Goal: Information Seeking & Learning: Learn about a topic

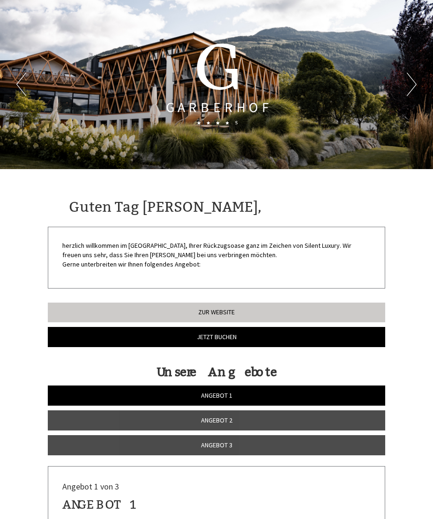
click at [266, 431] on link "Angebot 3" at bounding box center [216, 445] width 337 height 20
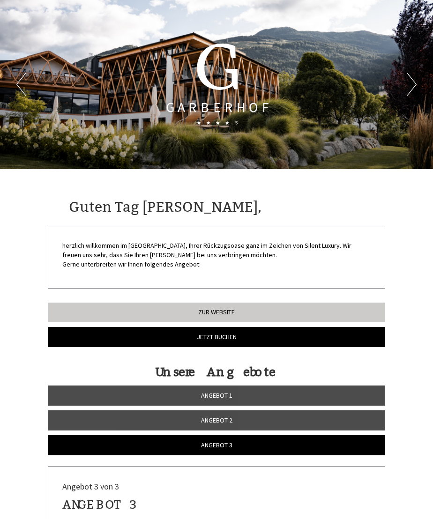
scroll to position [390, 0]
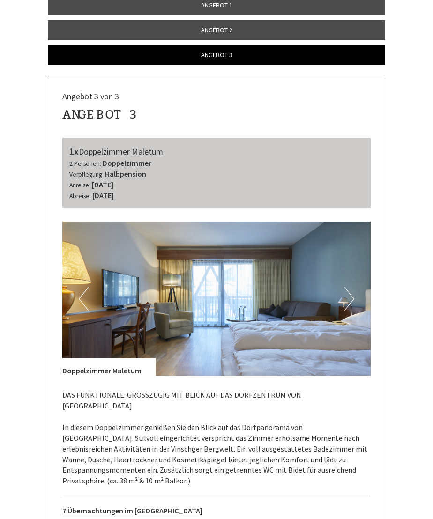
click at [250, 14] on link "Angebot 1" at bounding box center [216, 5] width 337 height 20
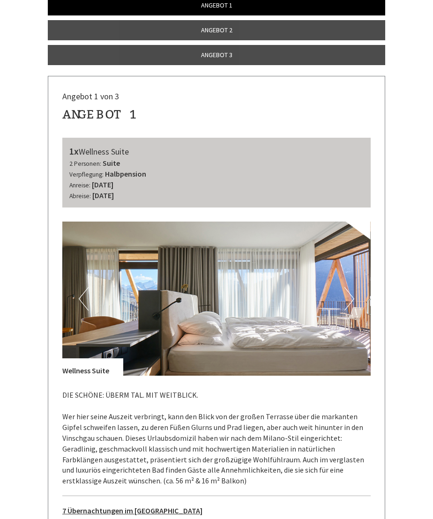
click at [347, 310] on button "Next" at bounding box center [349, 298] width 10 height 23
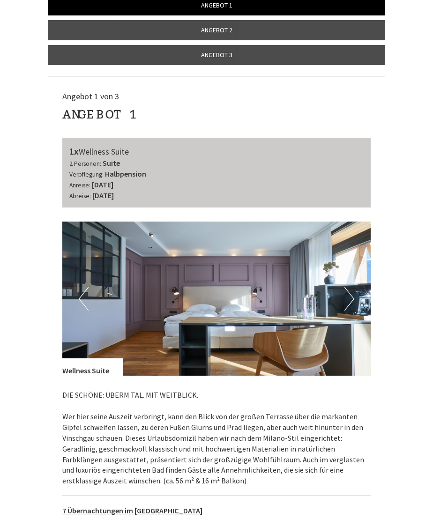
click at [351, 308] on button "Next" at bounding box center [349, 298] width 10 height 23
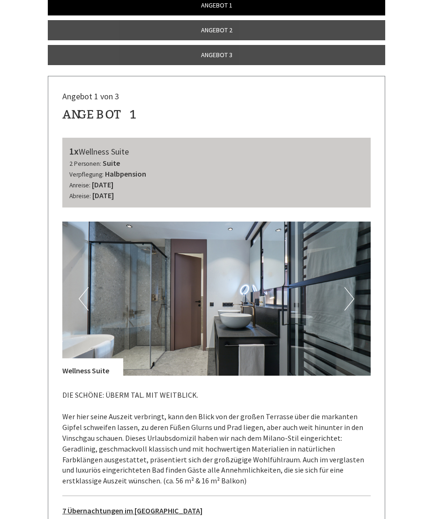
click at [345, 302] on button "Next" at bounding box center [349, 298] width 10 height 23
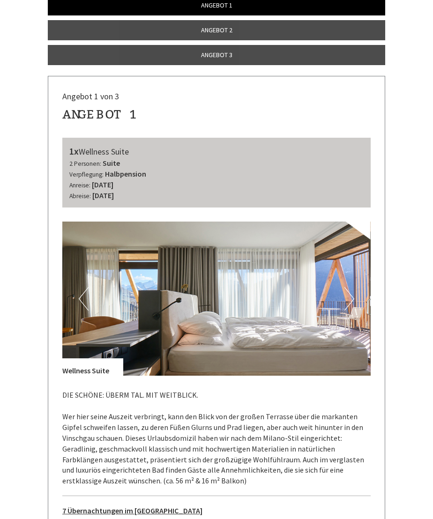
click at [336, 295] on img at bounding box center [216, 298] width 308 height 154
click at [347, 308] on button "Next" at bounding box center [349, 298] width 10 height 23
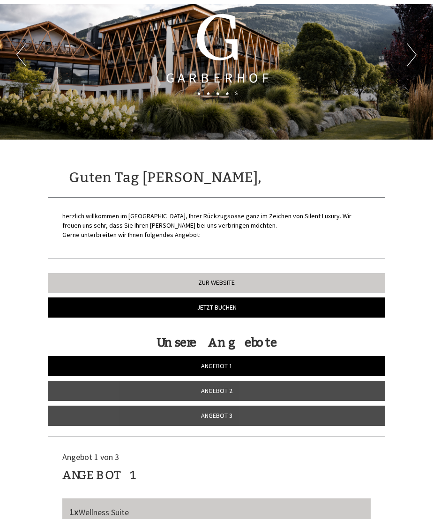
scroll to position [29, 0]
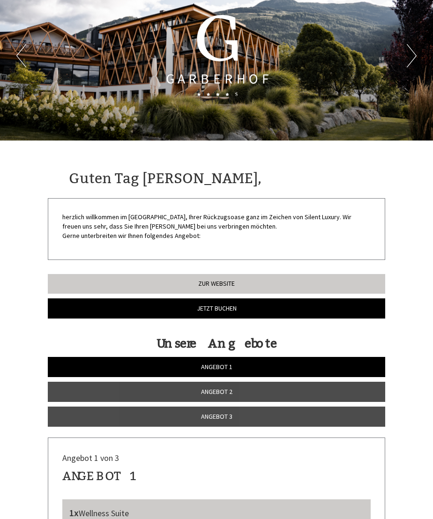
click at [269, 394] on link "Angebot 2" at bounding box center [216, 391] width 337 height 20
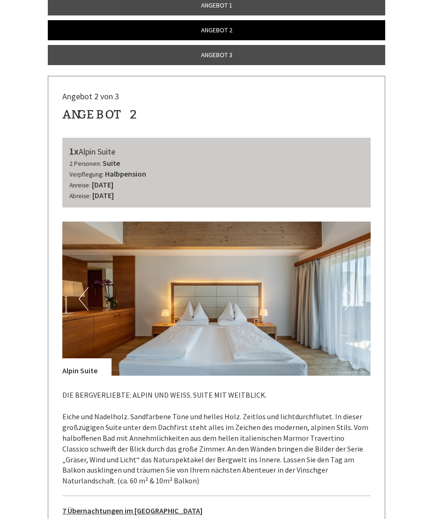
scroll to position [390, 0]
click at [235, 65] on link "Angebot 3" at bounding box center [216, 55] width 337 height 20
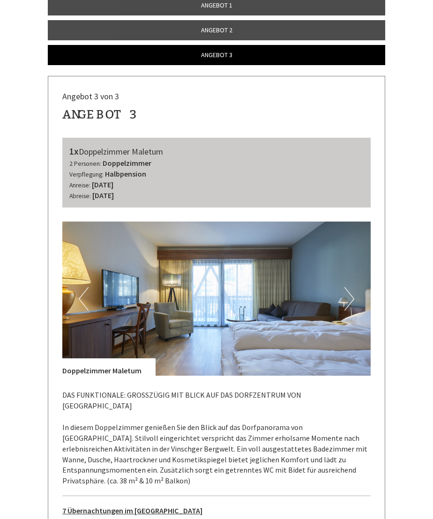
click at [342, 309] on img at bounding box center [216, 298] width 308 height 154
click at [352, 301] on button "Next" at bounding box center [349, 298] width 10 height 23
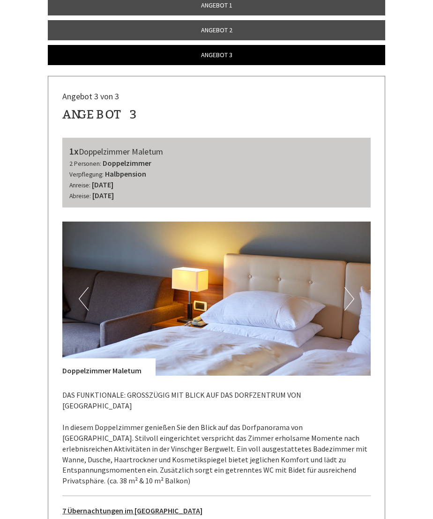
click at [349, 306] on button "Next" at bounding box center [349, 298] width 10 height 23
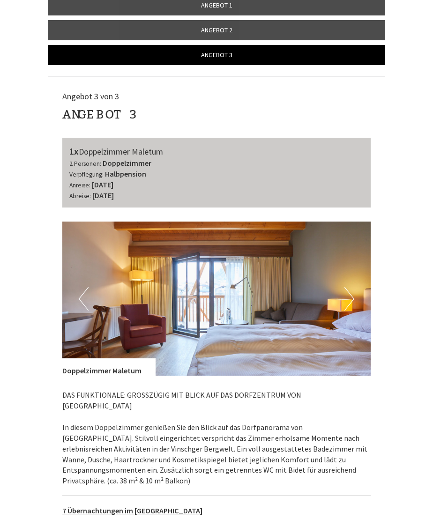
click at [346, 310] on button "Next" at bounding box center [349, 298] width 10 height 23
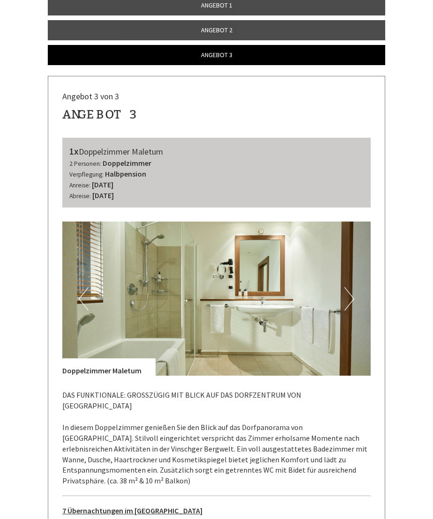
click at [345, 310] on button "Next" at bounding box center [349, 298] width 10 height 23
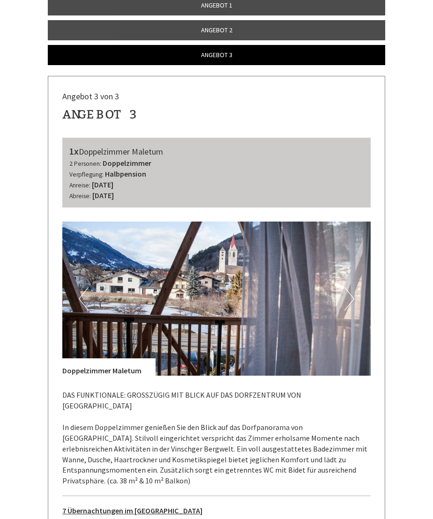
click at [349, 308] on button "Next" at bounding box center [349, 298] width 10 height 23
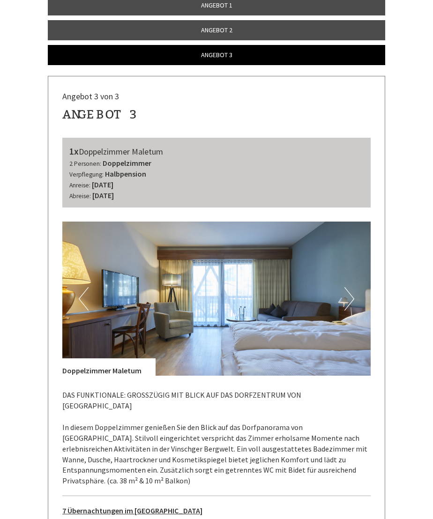
click at [350, 306] on button "Next" at bounding box center [349, 298] width 10 height 23
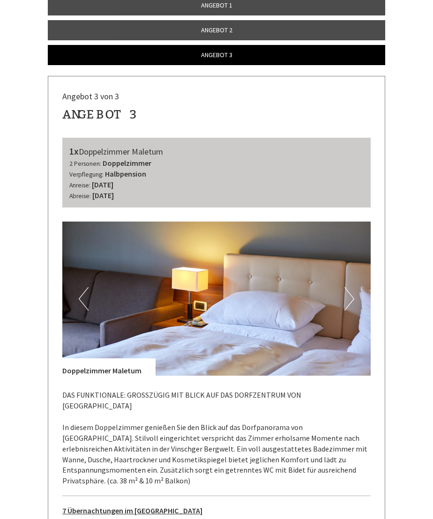
click at [353, 304] on button "Next" at bounding box center [349, 298] width 10 height 23
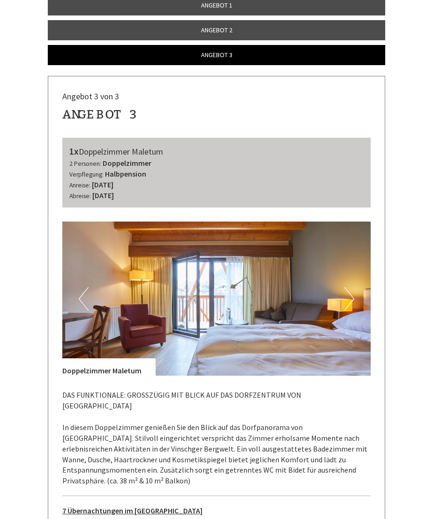
click at [346, 305] on button "Next" at bounding box center [349, 298] width 10 height 23
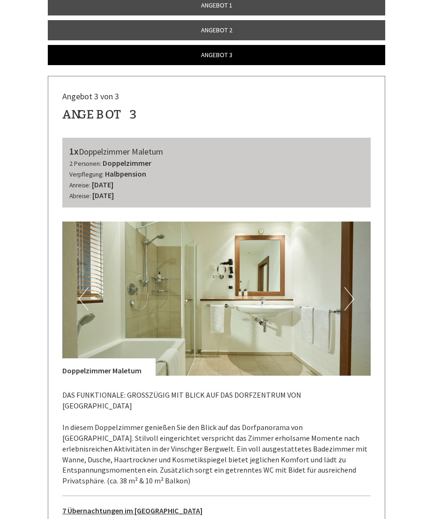
click at [350, 308] on button "Next" at bounding box center [349, 298] width 10 height 23
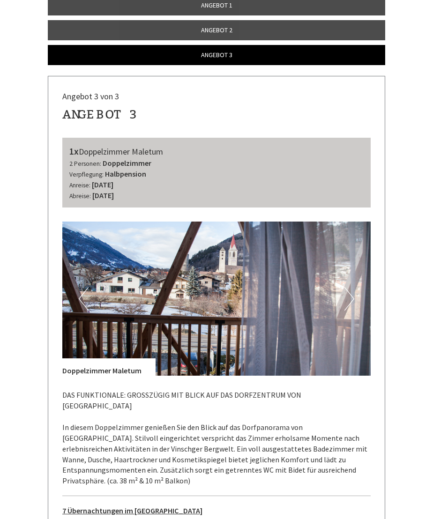
click at [356, 307] on img at bounding box center [216, 298] width 308 height 154
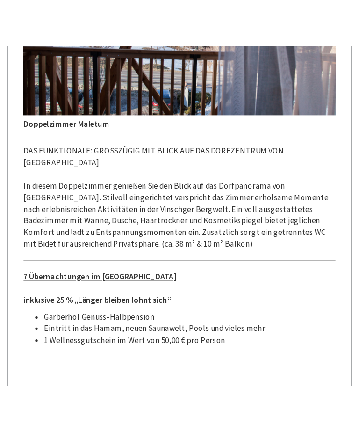
scroll to position [590, 0]
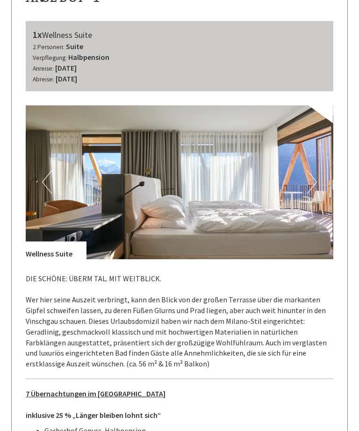
scroll to position [478, 0]
click at [306, 178] on img at bounding box center [180, 182] width 308 height 154
click at [310, 178] on button "Next" at bounding box center [313, 181] width 10 height 23
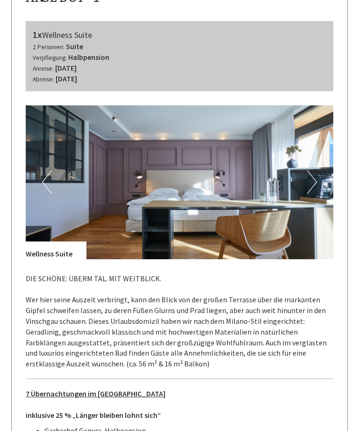
click at [317, 179] on img at bounding box center [180, 182] width 308 height 154
click at [311, 177] on button "Next" at bounding box center [313, 181] width 10 height 23
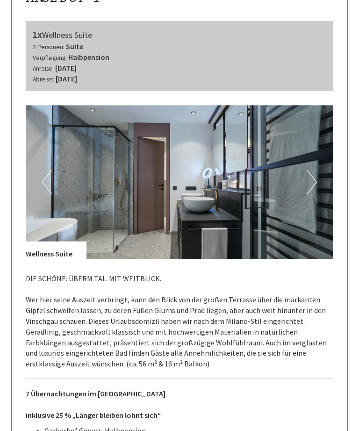
click at [315, 177] on button "Next" at bounding box center [313, 181] width 10 height 23
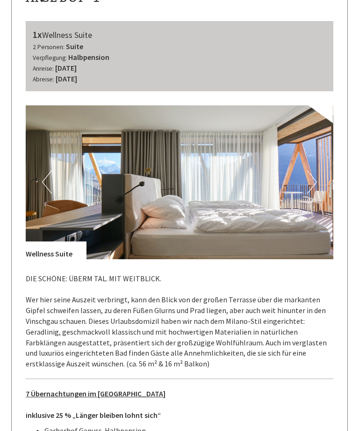
click at [312, 173] on button "Next" at bounding box center [313, 181] width 10 height 23
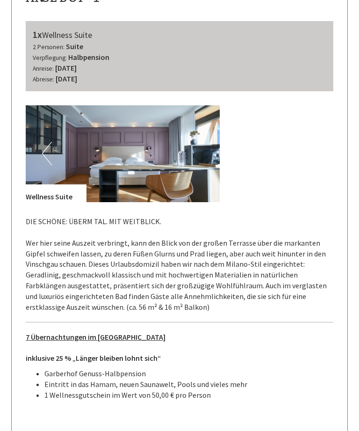
scroll to position [464, 0]
